Goal: Unclear

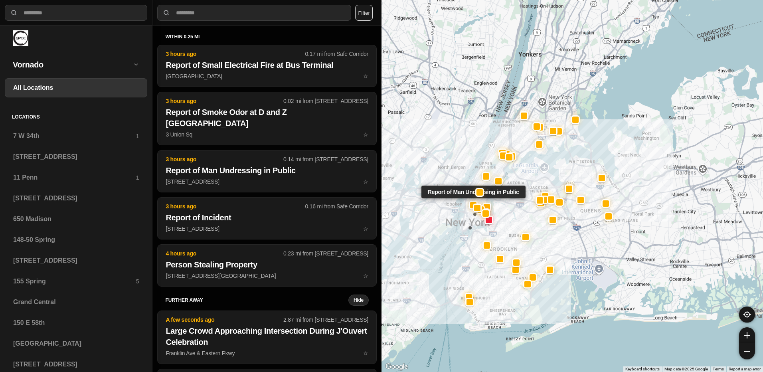
select select "*"
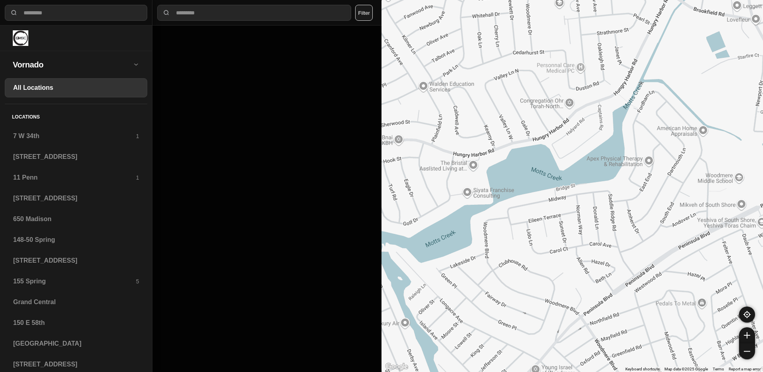
drag, startPoint x: 579, startPoint y: 246, endPoint x: 520, endPoint y: 259, distance: 60.5
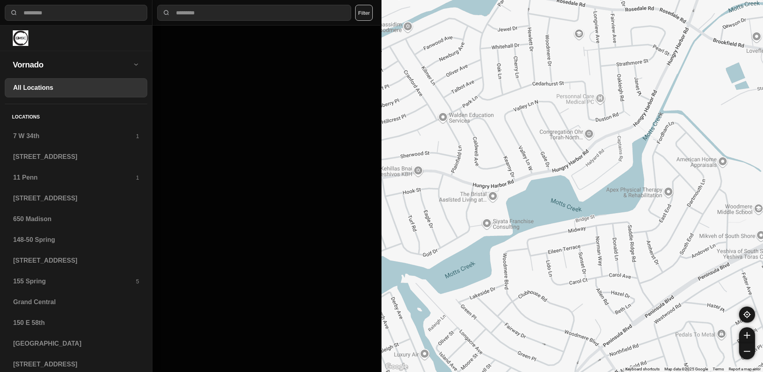
drag, startPoint x: 526, startPoint y: 262, endPoint x: 546, endPoint y: 294, distance: 38.2
click at [546, 294] on div at bounding box center [571, 186] width 381 height 372
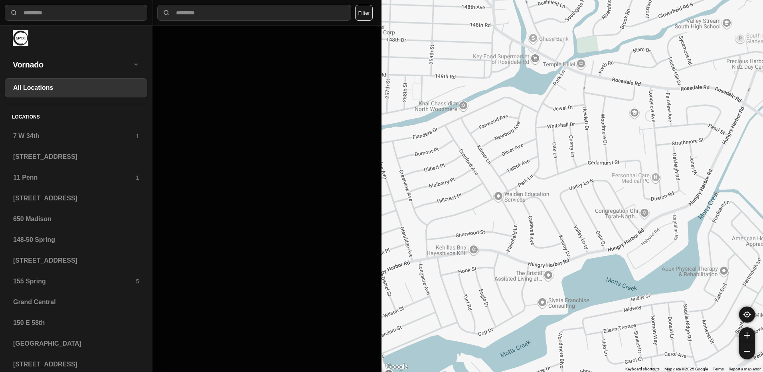
drag, startPoint x: 560, startPoint y: 255, endPoint x: 615, endPoint y: 328, distance: 91.5
click at [615, 335] on div at bounding box center [571, 186] width 381 height 372
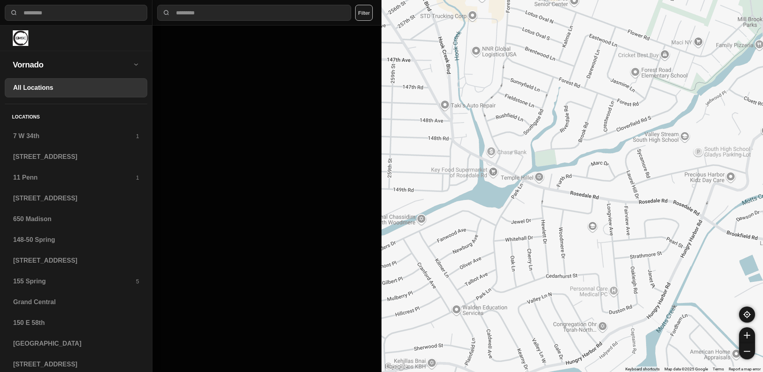
drag, startPoint x: 593, startPoint y: 201, endPoint x: 551, endPoint y: 314, distance: 120.4
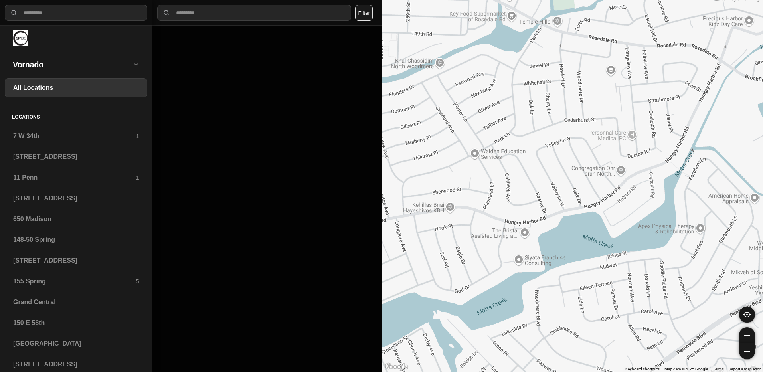
drag, startPoint x: 576, startPoint y: 238, endPoint x: 595, endPoint y: 80, distance: 159.5
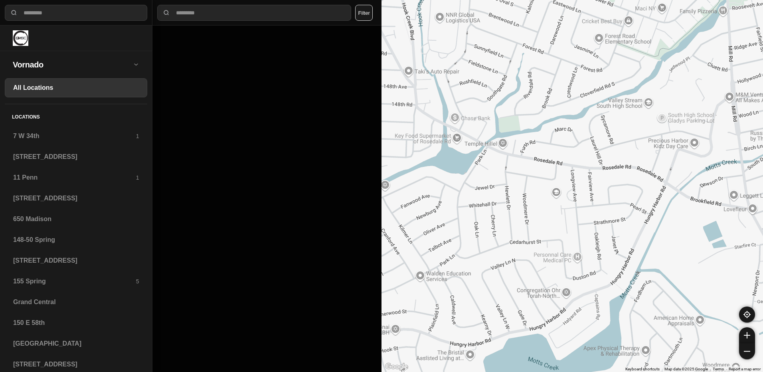
drag, startPoint x: 622, startPoint y: 148, endPoint x: 567, endPoint y: 270, distance: 134.1
click at [567, 270] on div at bounding box center [571, 186] width 381 height 372
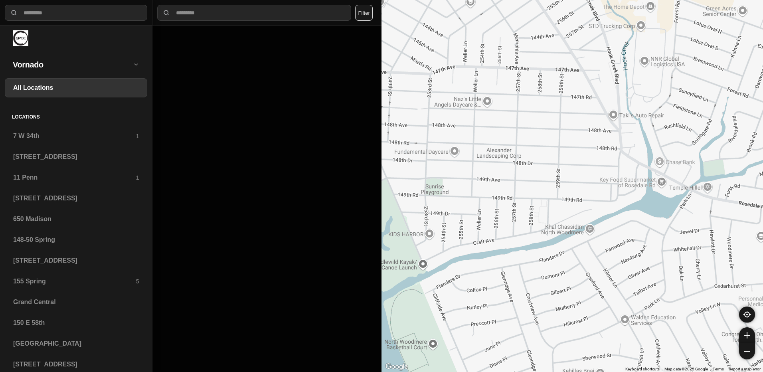
drag, startPoint x: 536, startPoint y: 153, endPoint x: 741, endPoint y: 198, distance: 210.2
click at [741, 198] on div at bounding box center [571, 186] width 381 height 372
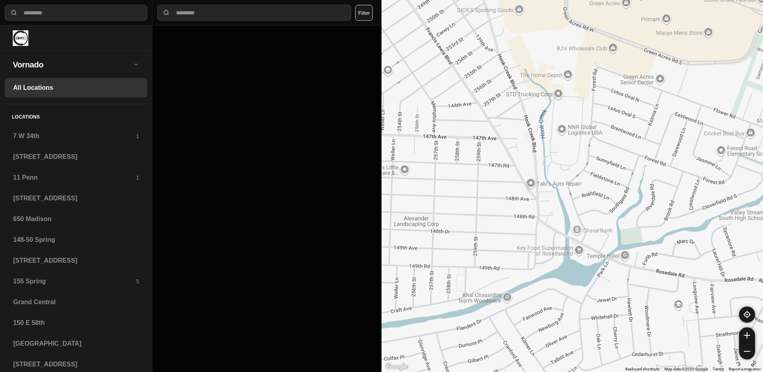
drag, startPoint x: 676, startPoint y: 251, endPoint x: 627, endPoint y: 308, distance: 75.8
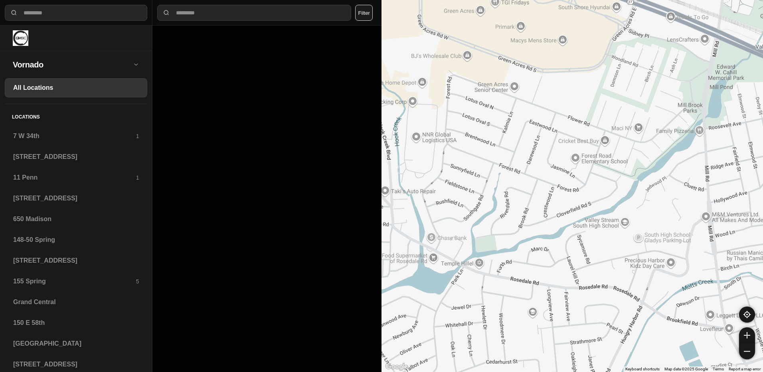
drag, startPoint x: 611, startPoint y: 293, endPoint x: 463, endPoint y: 307, distance: 148.3
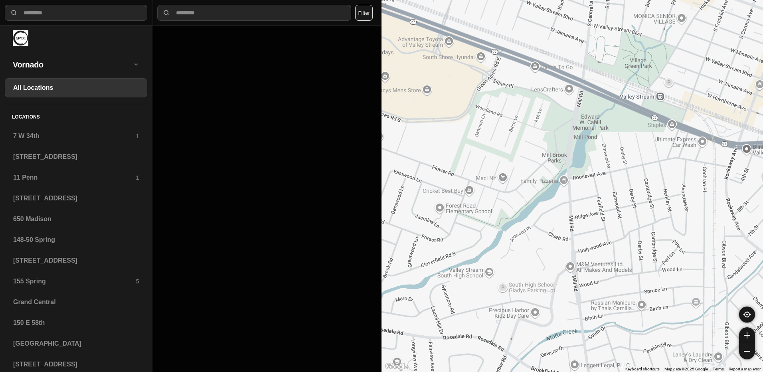
drag, startPoint x: 615, startPoint y: 229, endPoint x: 514, endPoint y: 231, distance: 101.8
click at [514, 231] on div at bounding box center [571, 186] width 381 height 372
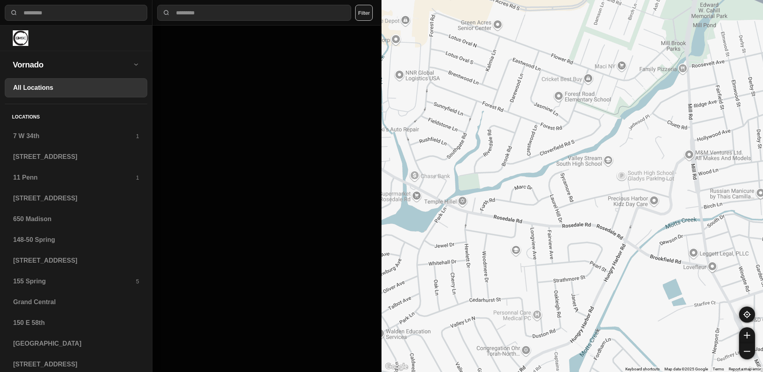
drag, startPoint x: 518, startPoint y: 206, endPoint x: 637, endPoint y: 94, distance: 163.2
click at [637, 94] on div at bounding box center [571, 186] width 381 height 372
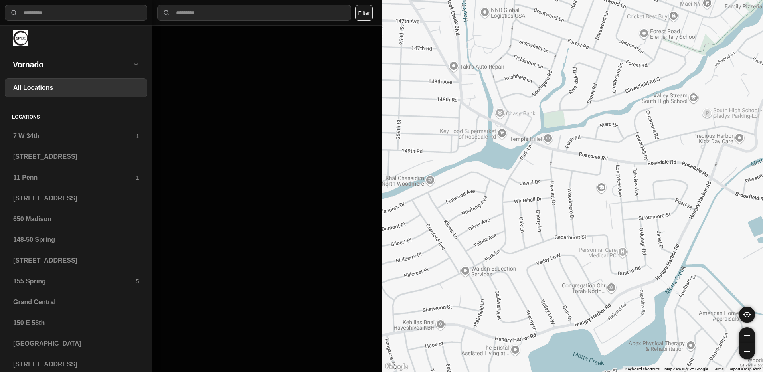
drag, startPoint x: 508, startPoint y: 157, endPoint x: 594, endPoint y: 93, distance: 107.3
click at [594, 93] on div at bounding box center [571, 186] width 381 height 372
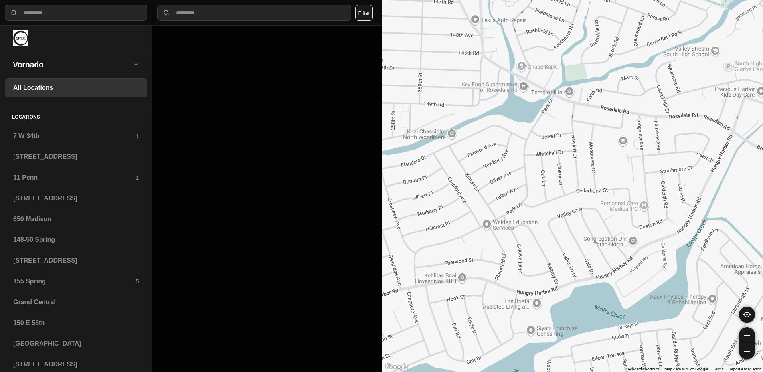
drag, startPoint x: 603, startPoint y: 223, endPoint x: 633, endPoint y: 170, distance: 61.1
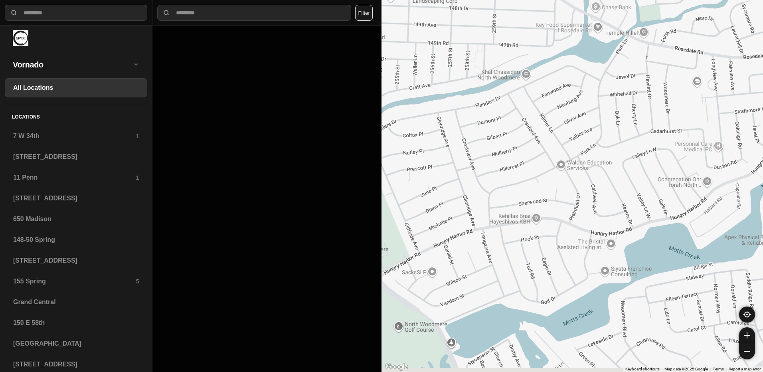
drag, startPoint x: 580, startPoint y: 208, endPoint x: 644, endPoint y: 153, distance: 84.4
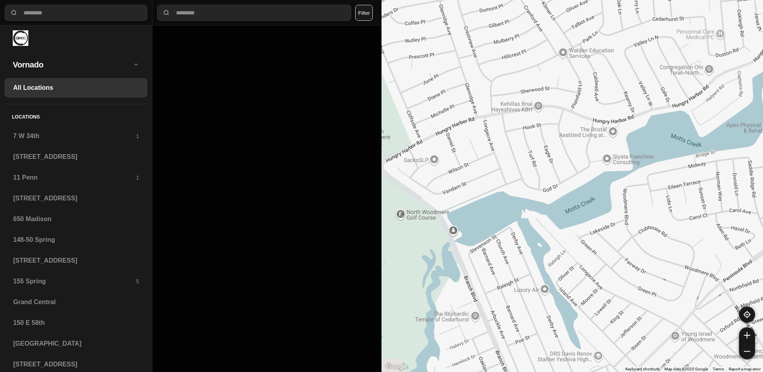
drag, startPoint x: 593, startPoint y: 235, endPoint x: 595, endPoint y: 121, distance: 114.5
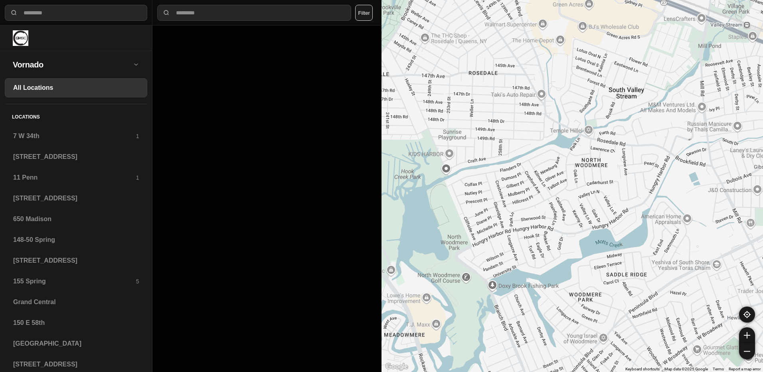
drag, startPoint x: 659, startPoint y: 146, endPoint x: 591, endPoint y: 250, distance: 124.5
click at [591, 250] on div at bounding box center [571, 186] width 381 height 372
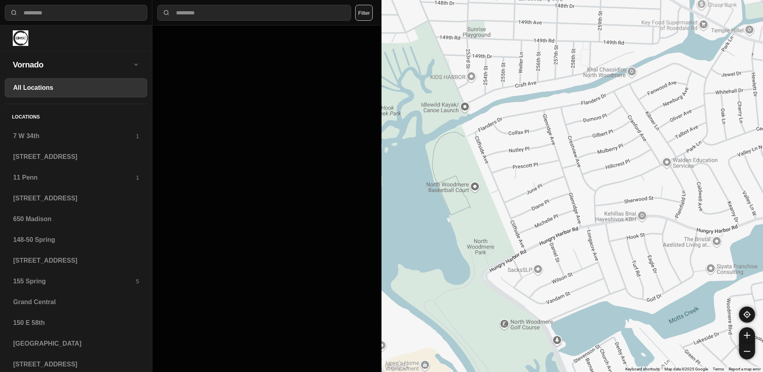
drag, startPoint x: 504, startPoint y: 188, endPoint x: 615, endPoint y: 170, distance: 111.9
click at [615, 170] on div at bounding box center [571, 186] width 381 height 372
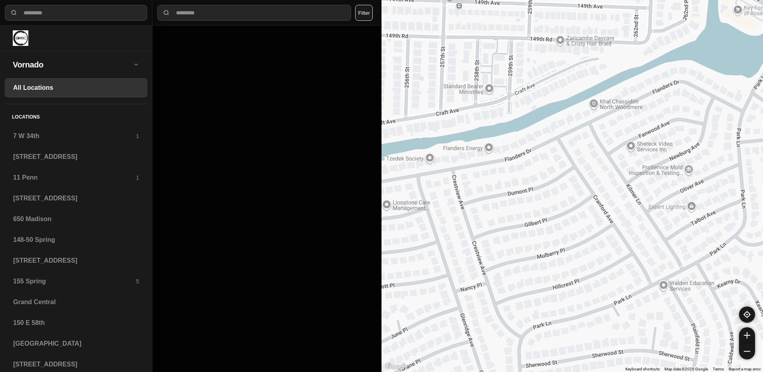
drag, startPoint x: 582, startPoint y: 112, endPoint x: 490, endPoint y: 238, distance: 155.7
click at [490, 238] on div at bounding box center [571, 186] width 381 height 372
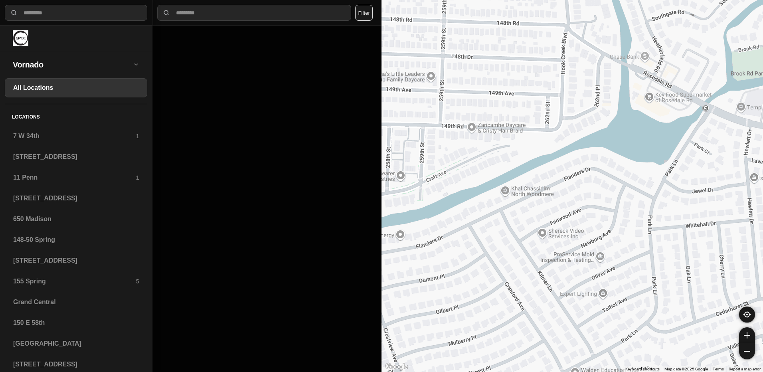
drag, startPoint x: 566, startPoint y: 169, endPoint x: 497, endPoint y: 223, distance: 88.1
click at [497, 223] on div at bounding box center [571, 186] width 381 height 372
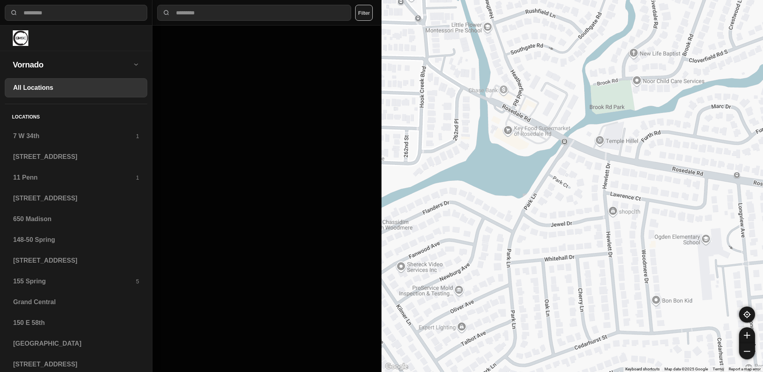
drag, startPoint x: 639, startPoint y: 203, endPoint x: 499, endPoint y: 231, distance: 143.4
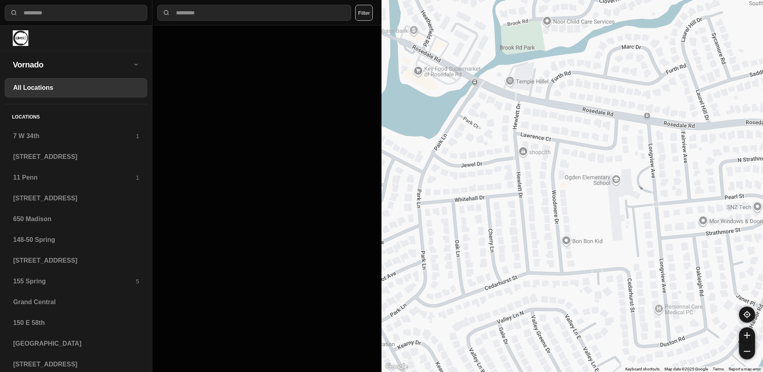
drag, startPoint x: 556, startPoint y: 242, endPoint x: 465, endPoint y: 181, distance: 109.2
click at [465, 181] on div at bounding box center [571, 186] width 381 height 372
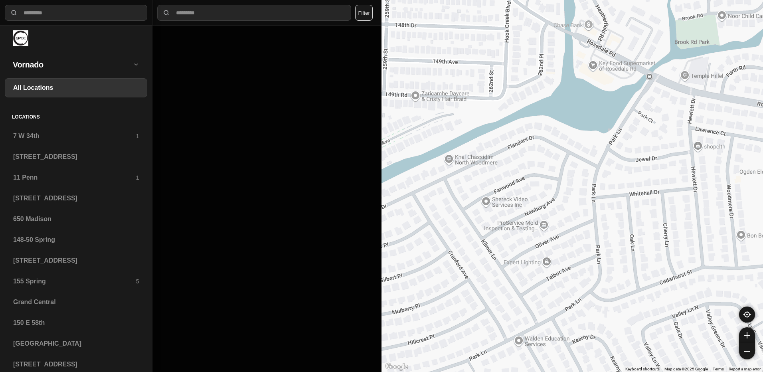
drag, startPoint x: 456, startPoint y: 129, endPoint x: 632, endPoint y: 124, distance: 175.6
click at [632, 124] on div at bounding box center [571, 186] width 381 height 372
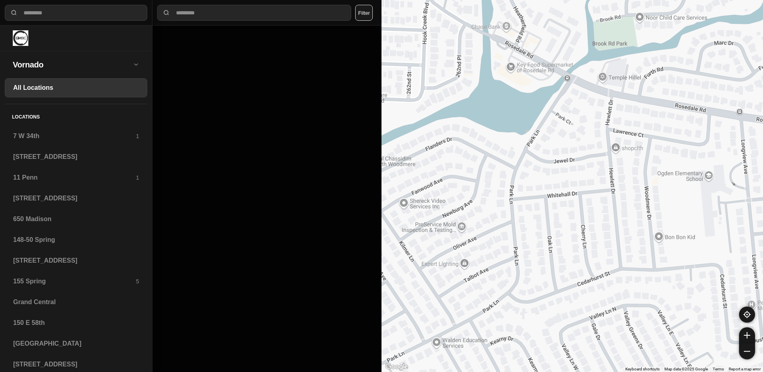
drag, startPoint x: 617, startPoint y: 113, endPoint x: 534, endPoint y: 115, distance: 83.8
click at [534, 115] on div at bounding box center [571, 186] width 381 height 372
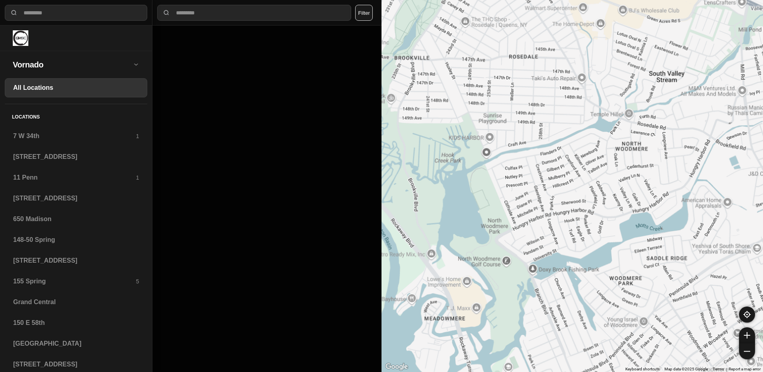
drag, startPoint x: 505, startPoint y: 193, endPoint x: 579, endPoint y: 152, distance: 85.0
click at [579, 152] on div at bounding box center [571, 186] width 381 height 372
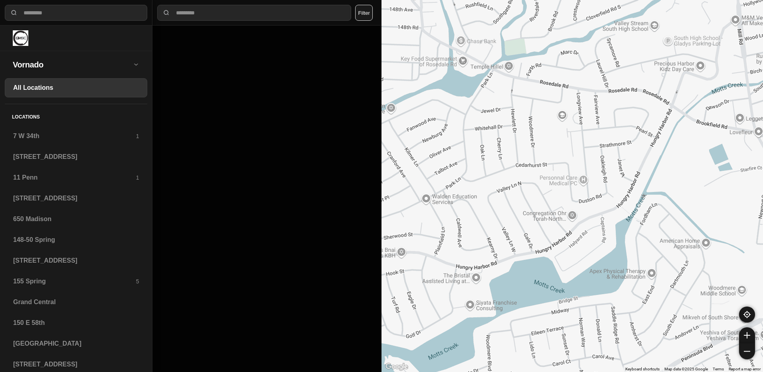
drag, startPoint x: 642, startPoint y: 261, endPoint x: 554, endPoint y: 279, distance: 89.7
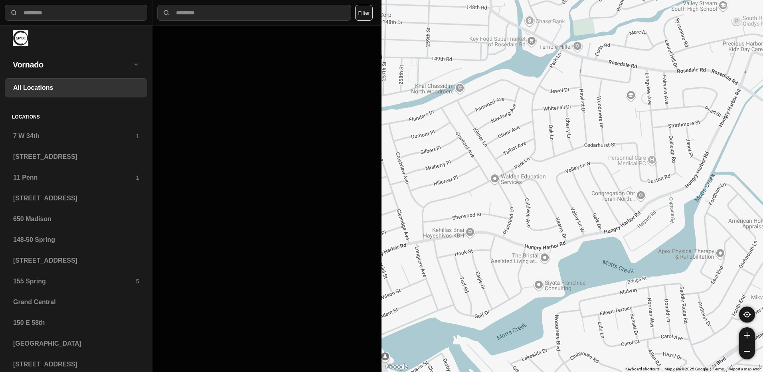
drag, startPoint x: 541, startPoint y: 282, endPoint x: 611, endPoint y: 262, distance: 72.2
click at [611, 262] on div at bounding box center [571, 186] width 381 height 372
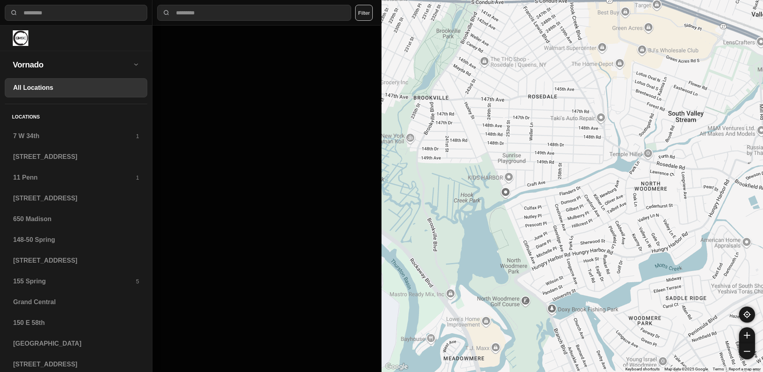
drag, startPoint x: 510, startPoint y: 239, endPoint x: 600, endPoint y: 240, distance: 89.8
click at [600, 240] on div at bounding box center [571, 186] width 381 height 372
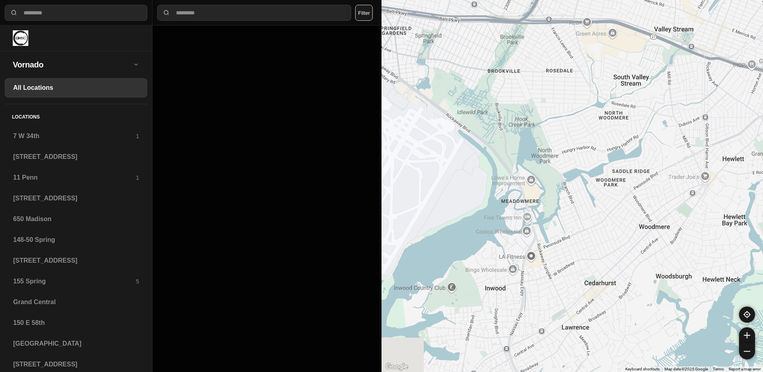
drag, startPoint x: 591, startPoint y: 254, endPoint x: 576, endPoint y: 150, distance: 105.6
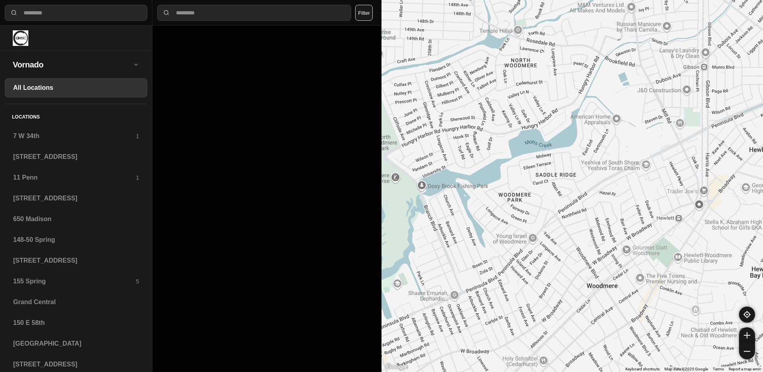
drag, startPoint x: 634, startPoint y: 177, endPoint x: 557, endPoint y: 239, distance: 99.1
click at [557, 239] on div at bounding box center [571, 186] width 381 height 372
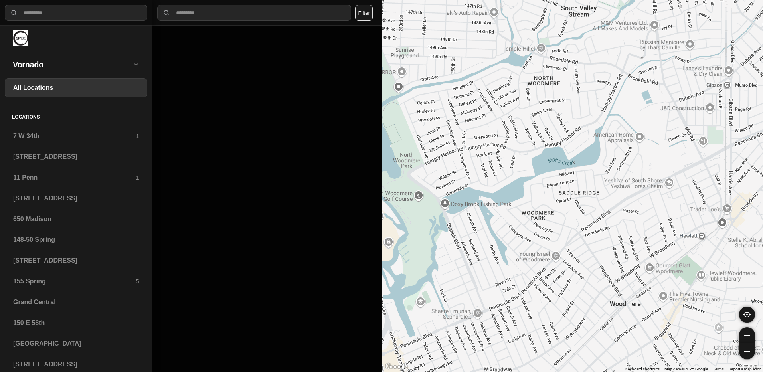
drag, startPoint x: 529, startPoint y: 229, endPoint x: 553, endPoint y: 248, distance: 30.5
click at [553, 248] on div at bounding box center [571, 186] width 381 height 372
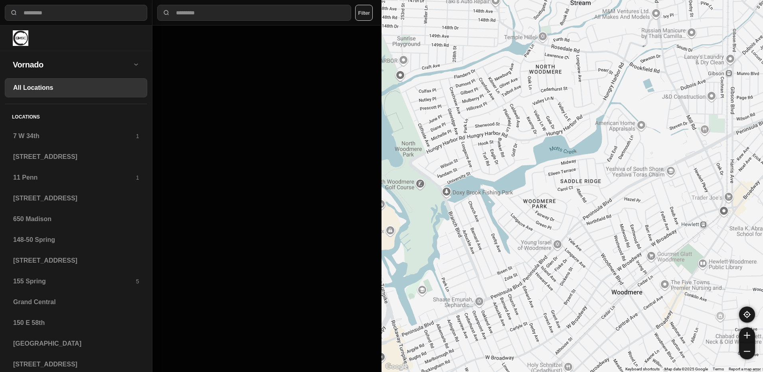
click at [520, 173] on div at bounding box center [571, 186] width 381 height 372
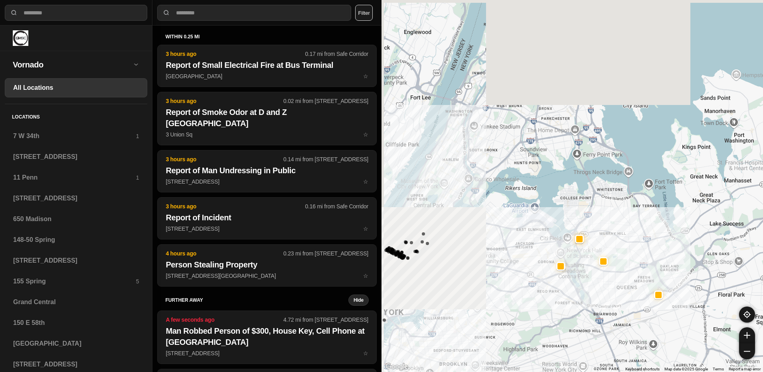
drag, startPoint x: 608, startPoint y: 271, endPoint x: 655, endPoint y: 337, distance: 80.9
click at [655, 337] on div at bounding box center [571, 186] width 381 height 372
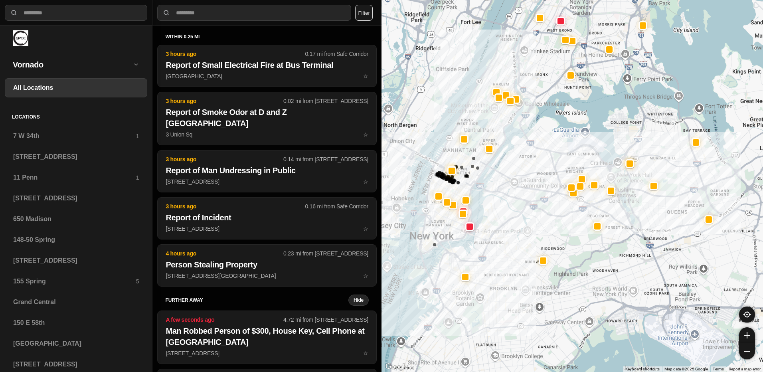
drag, startPoint x: 635, startPoint y: 131, endPoint x: 686, endPoint y: 55, distance: 91.2
click at [686, 55] on div at bounding box center [571, 186] width 381 height 372
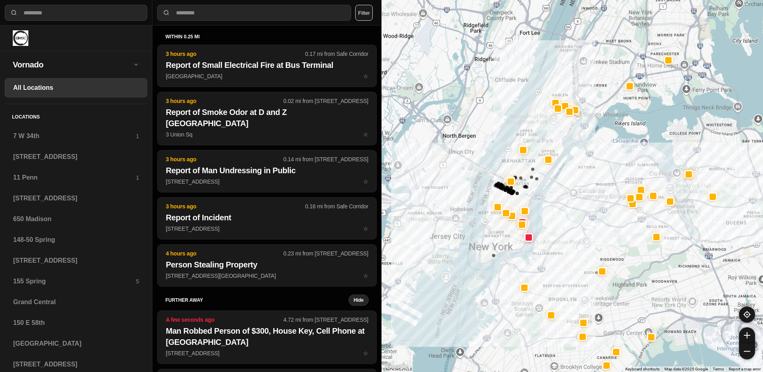
drag, startPoint x: 603, startPoint y: 111, endPoint x: 664, endPoint y: 120, distance: 62.1
click at [664, 120] on div at bounding box center [571, 186] width 381 height 372
